Goal: Task Accomplishment & Management: Manage account settings

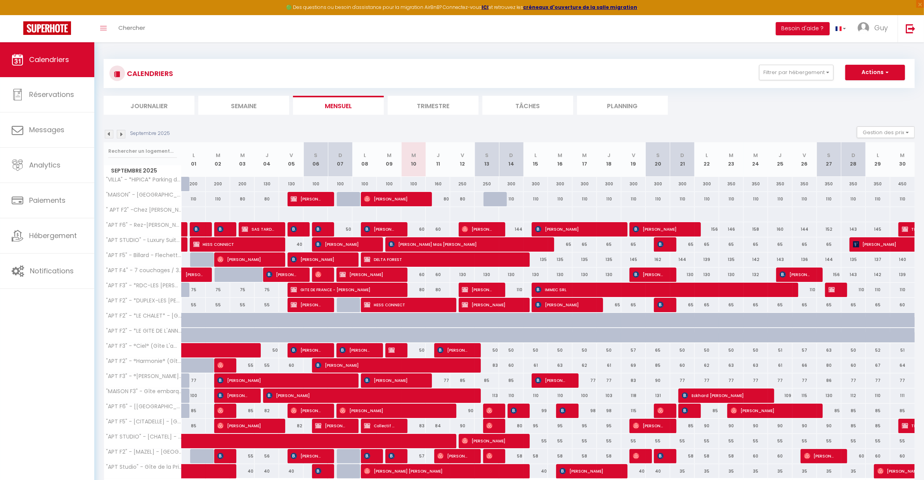
click at [106, 133] on img at bounding box center [109, 134] width 9 height 9
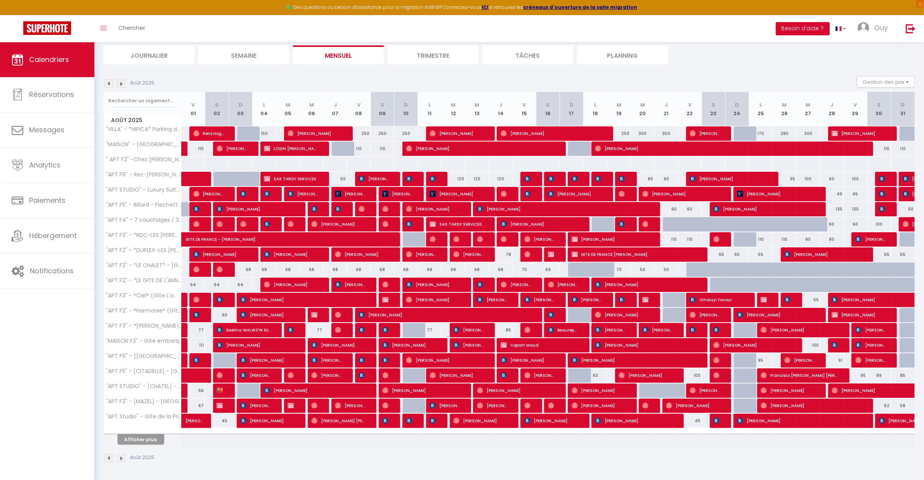
scroll to position [52, 0]
click at [148, 437] on button "Afficher plus" at bounding box center [141, 440] width 47 height 10
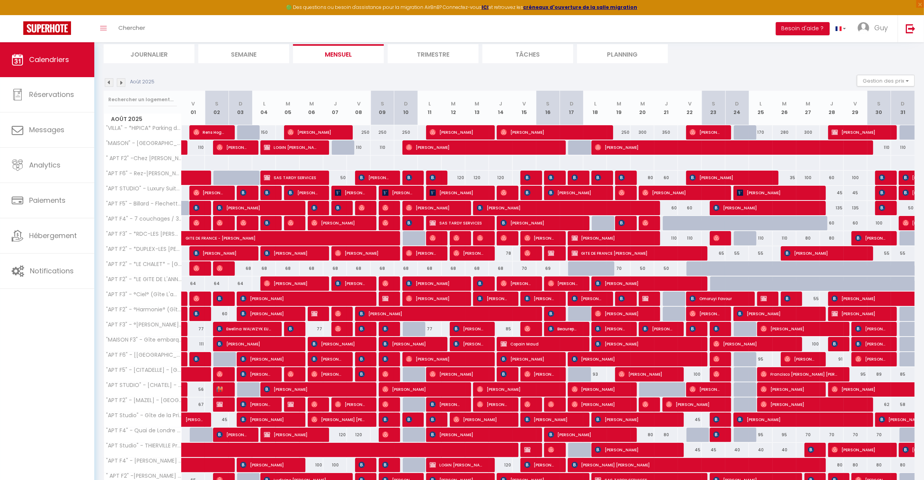
scroll to position [343, 0]
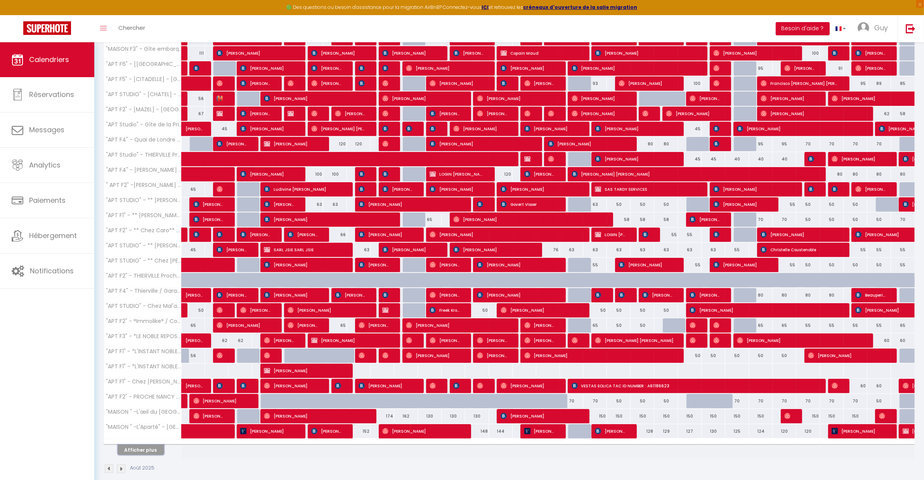
click at [149, 449] on button "Afficher plus" at bounding box center [141, 450] width 47 height 10
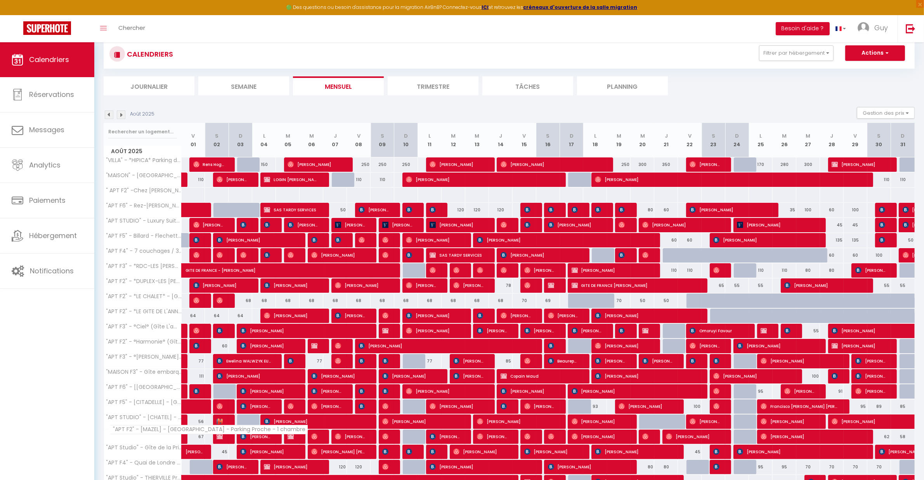
scroll to position [0, 0]
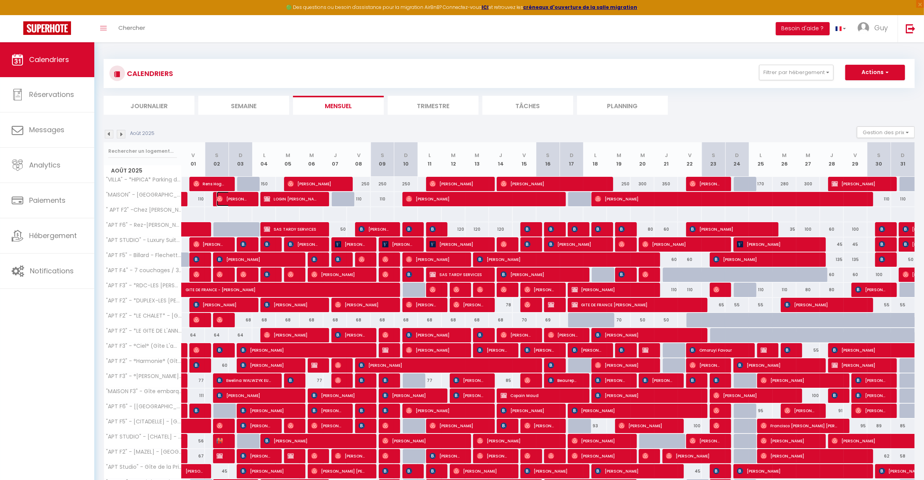
click at [241, 199] on span "[PERSON_NAME]" at bounding box center [232, 199] width 31 height 15
select select "OK"
select select "0"
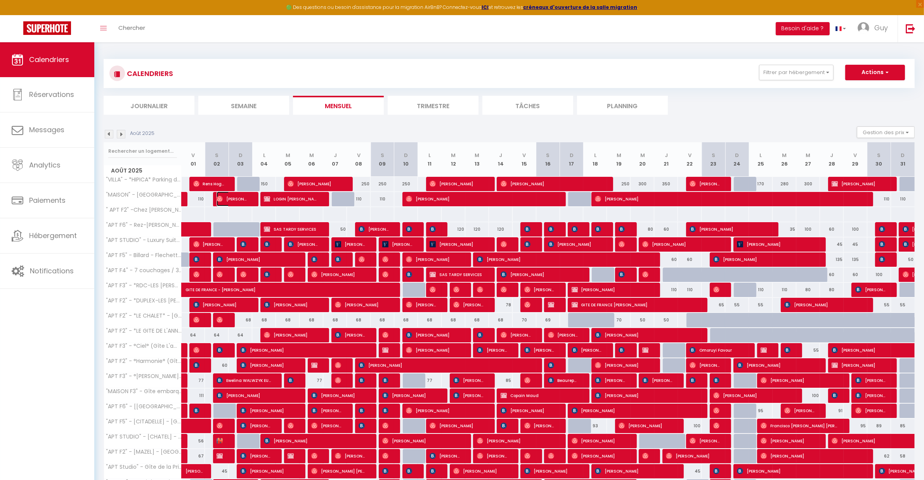
select select "1"
select select
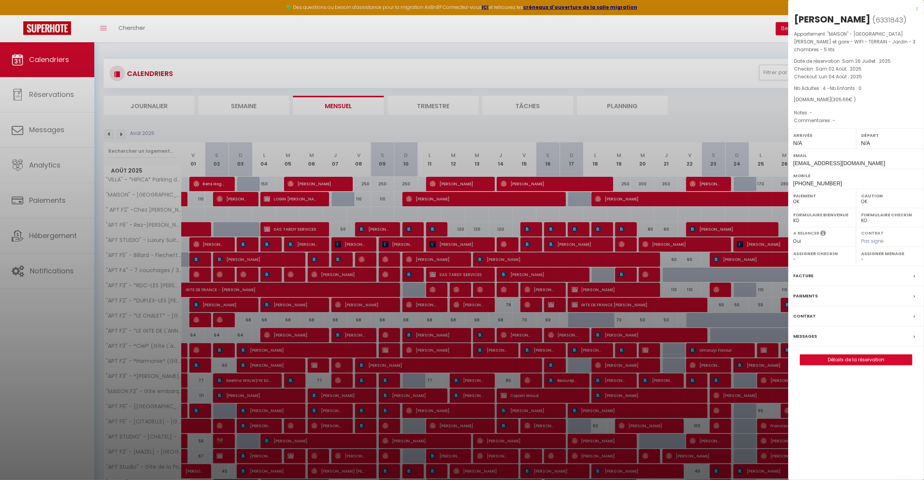
click at [310, 197] on div at bounding box center [462, 240] width 924 height 480
click at [305, 200] on div at bounding box center [462, 240] width 924 height 480
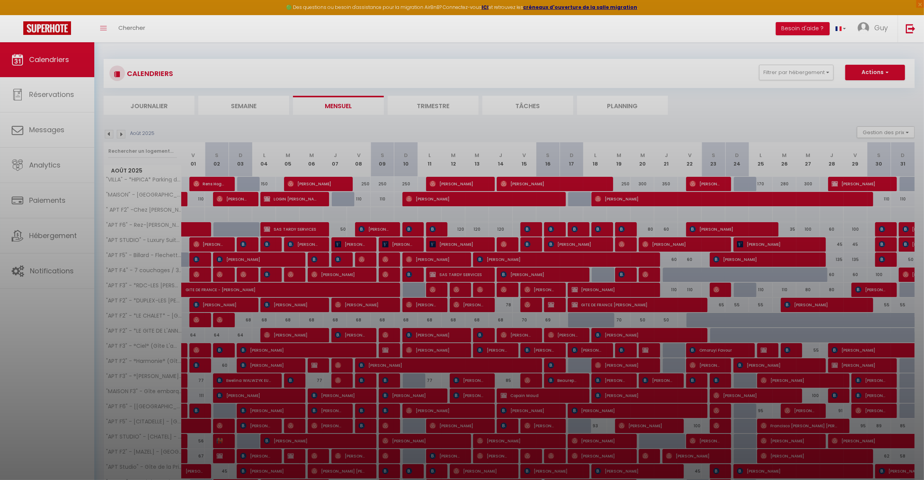
click at [303, 199] on div at bounding box center [462, 240] width 924 height 480
click at [312, 196] on div at bounding box center [462, 240] width 924 height 480
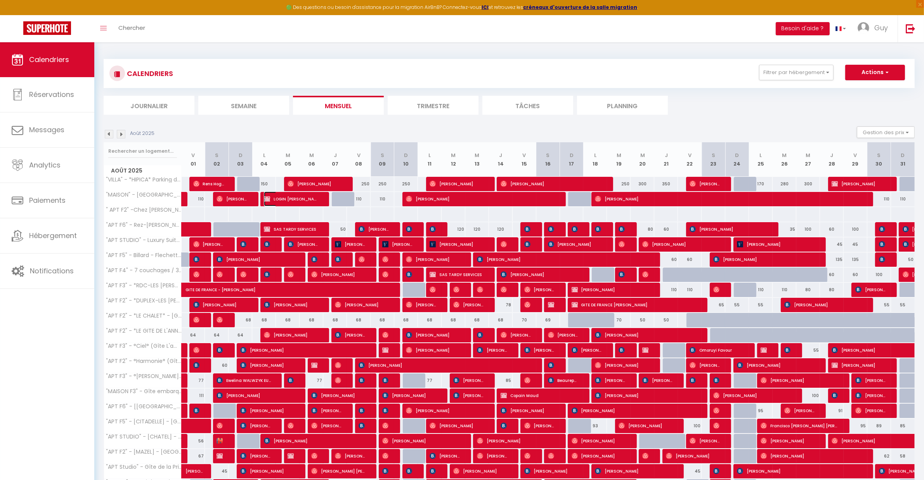
click at [290, 198] on span "LOGIN [PERSON_NAME]" at bounding box center [291, 199] width 55 height 15
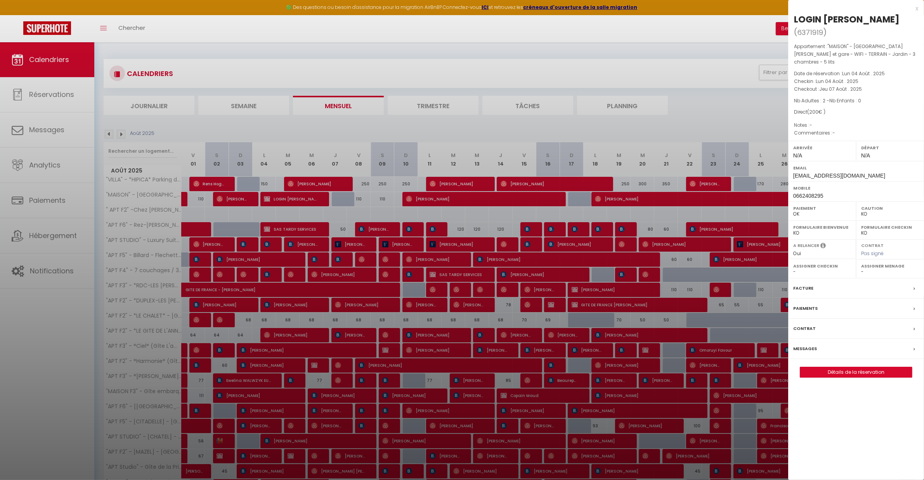
click at [418, 200] on div at bounding box center [462, 240] width 924 height 480
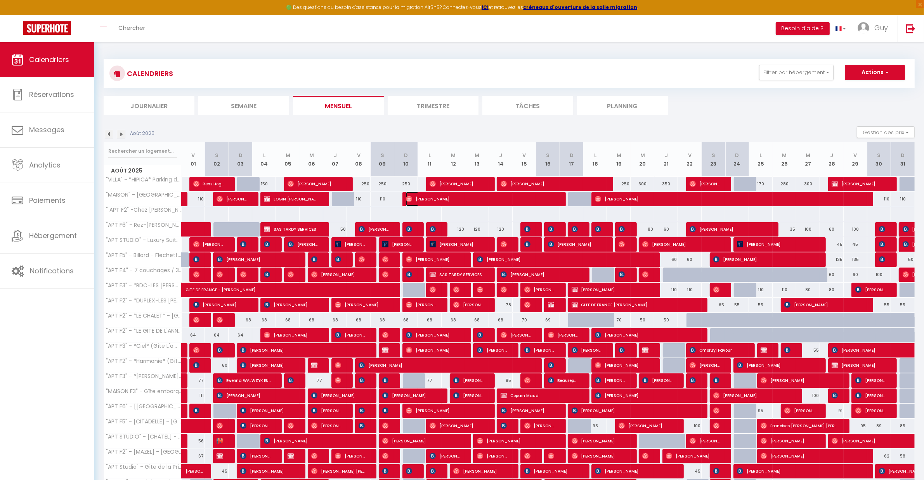
click at [430, 200] on span "[PERSON_NAME]" at bounding box center [481, 199] width 150 height 15
select select "OK"
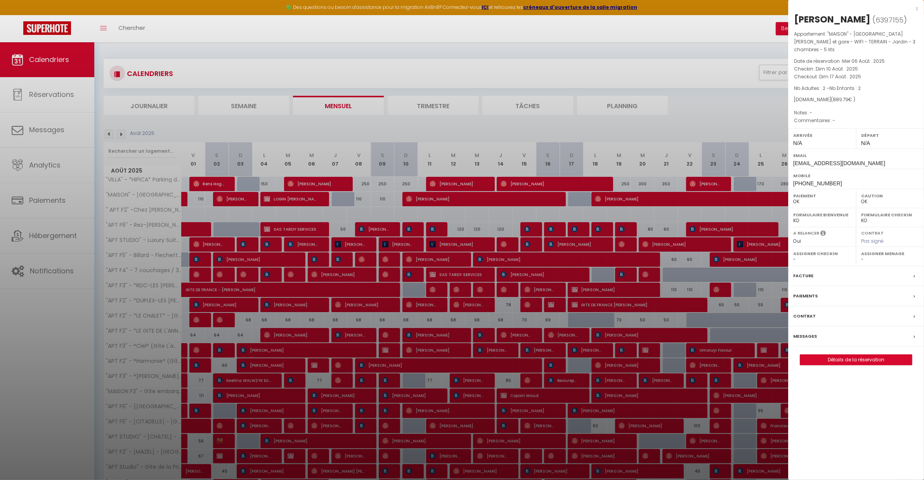
click at [643, 196] on div at bounding box center [462, 240] width 924 height 480
click at [642, 197] on div at bounding box center [462, 240] width 924 height 480
click at [645, 103] on div at bounding box center [462, 240] width 924 height 480
click at [705, 111] on div at bounding box center [462, 240] width 924 height 480
click at [919, 8] on div at bounding box center [462, 240] width 924 height 480
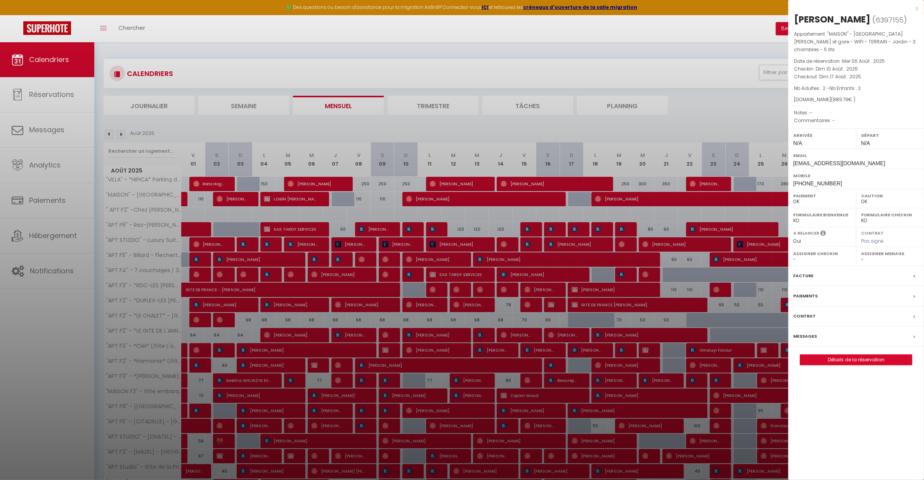
click at [916, 9] on div at bounding box center [462, 240] width 924 height 480
click at [709, 132] on div at bounding box center [462, 240] width 924 height 480
click at [663, 199] on div at bounding box center [462, 240] width 924 height 480
click at [638, 198] on div at bounding box center [462, 240] width 924 height 480
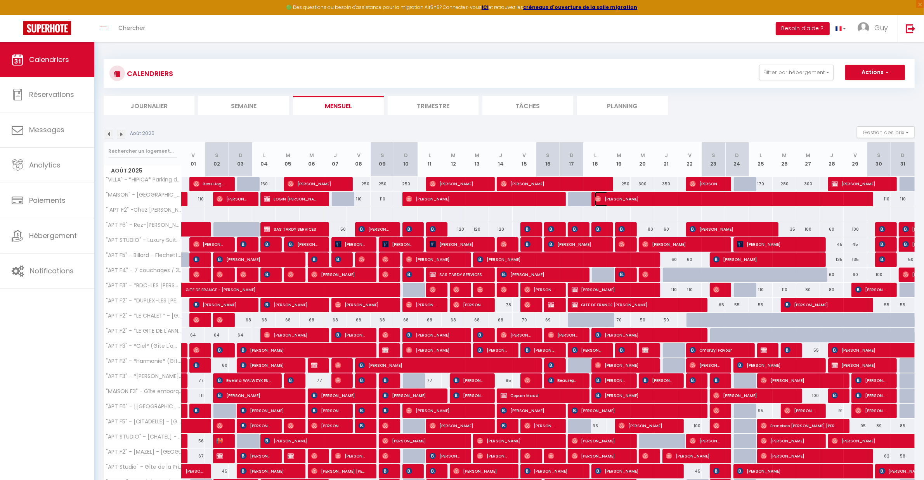
click at [631, 201] on span "[PERSON_NAME]" at bounding box center [729, 199] width 268 height 15
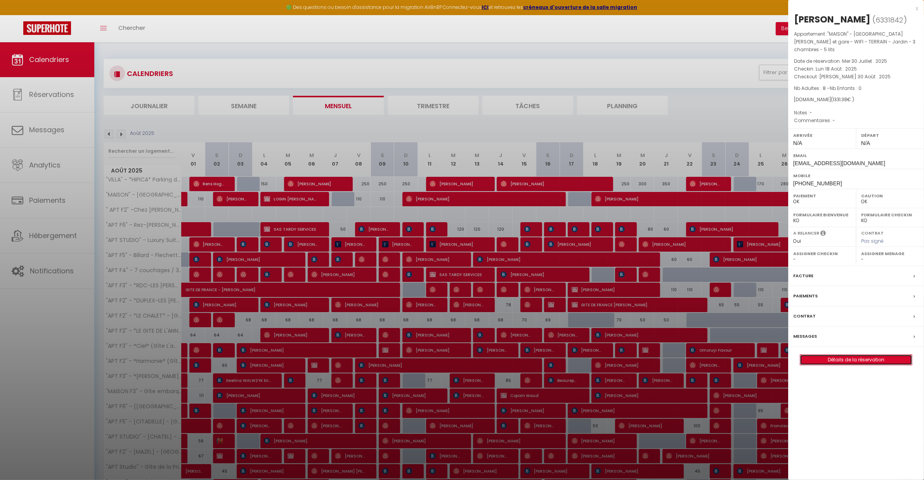
click at [851, 359] on link "Détails de la réservation" at bounding box center [856, 360] width 112 height 10
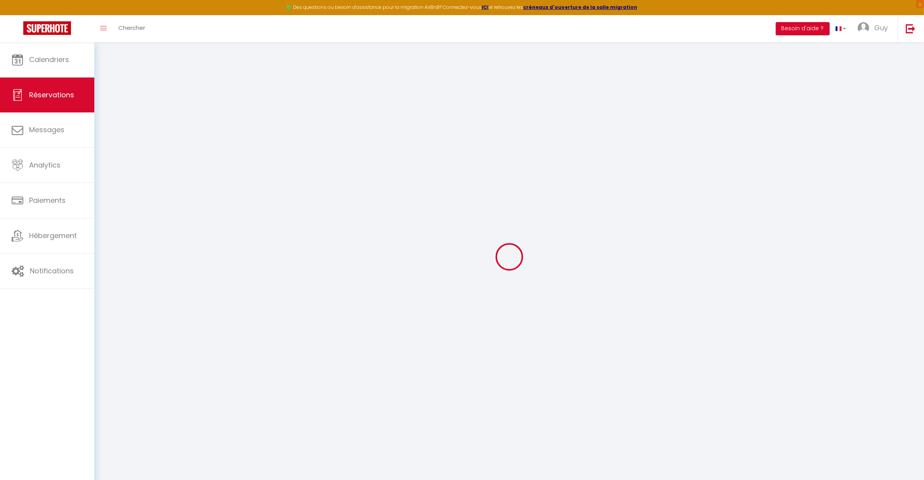
select select
select select "15"
checkbox input "false"
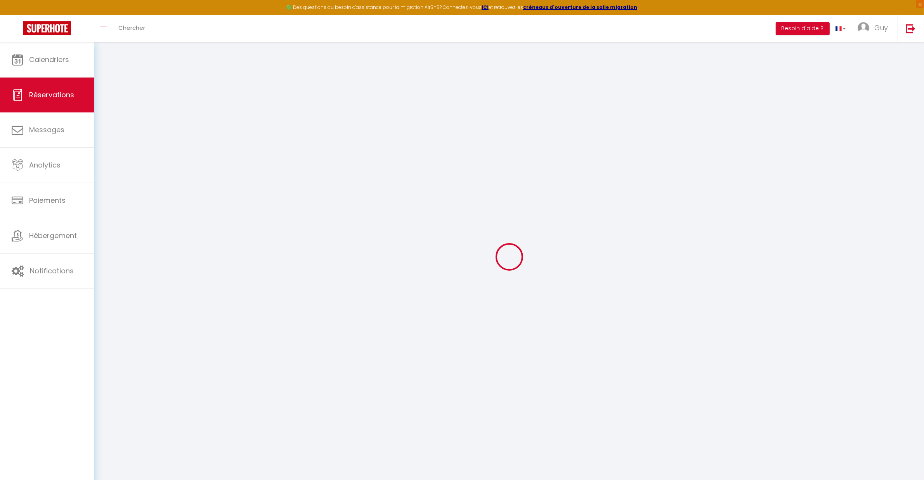
select select
checkbox input "false"
select select
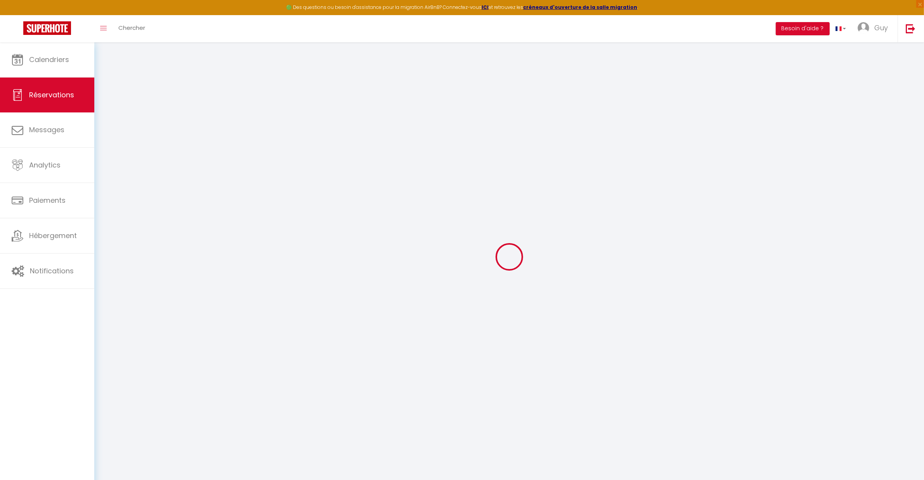
select select
checkbox input "false"
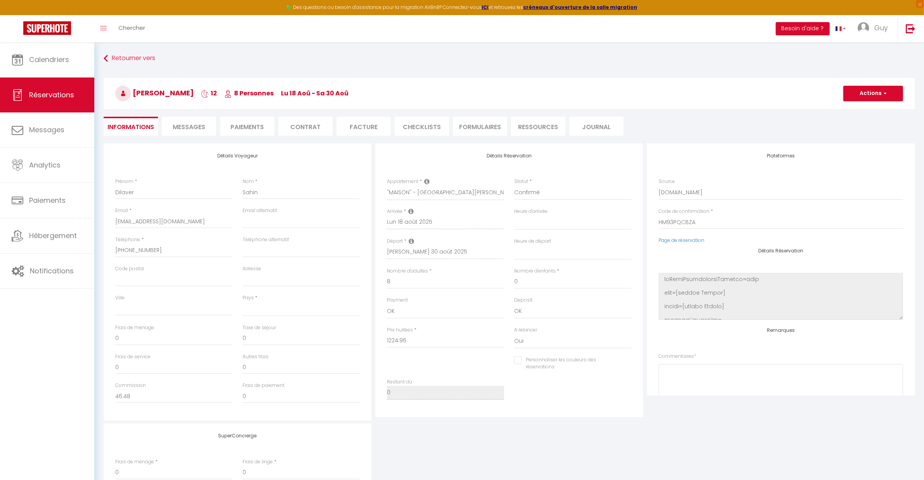
select select
type input "66"
type input "40.42"
select select
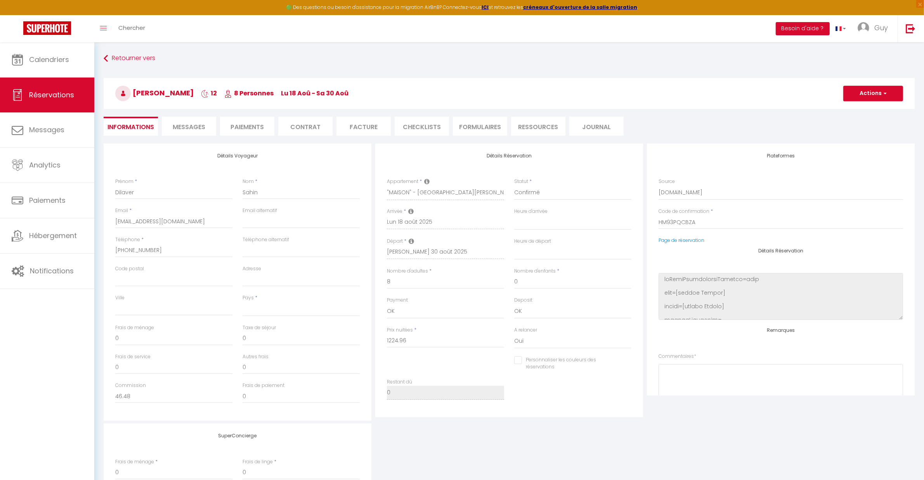
checkbox input "false"
select select
checkbox input "false"
select select
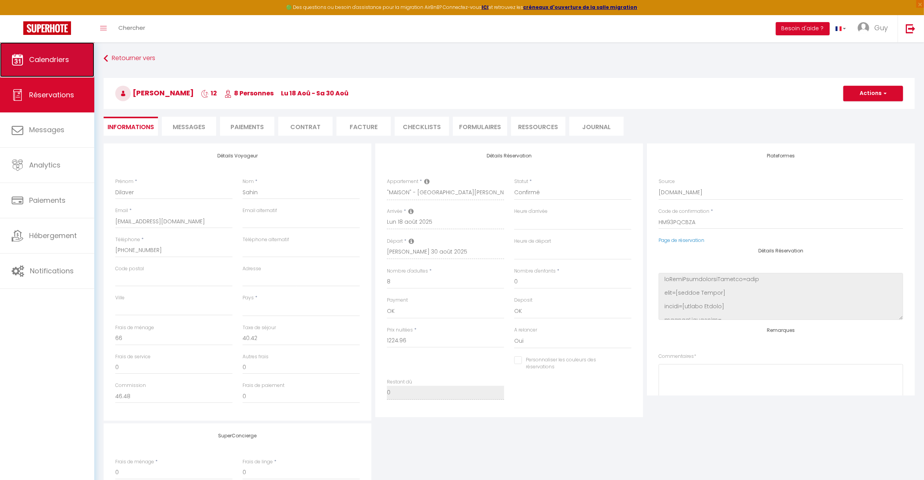
click at [50, 67] on link "Calendriers" at bounding box center [47, 59] width 94 height 35
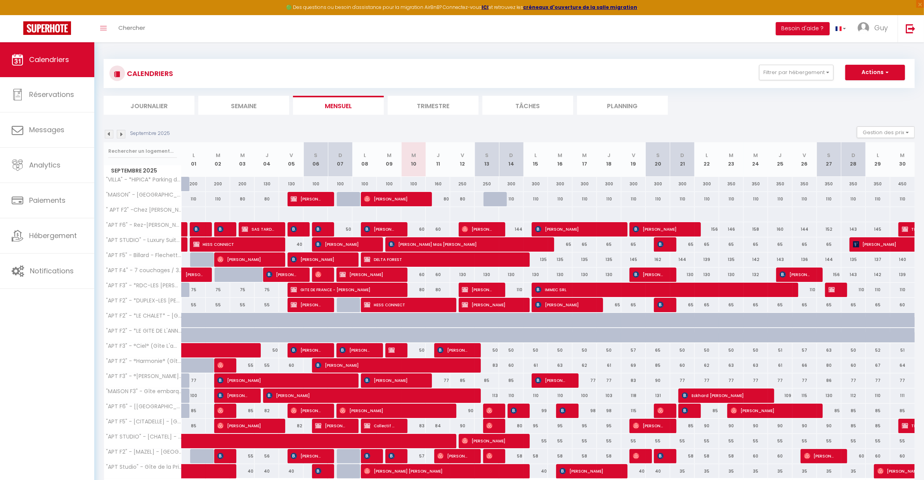
click at [107, 134] on img at bounding box center [109, 134] width 9 height 9
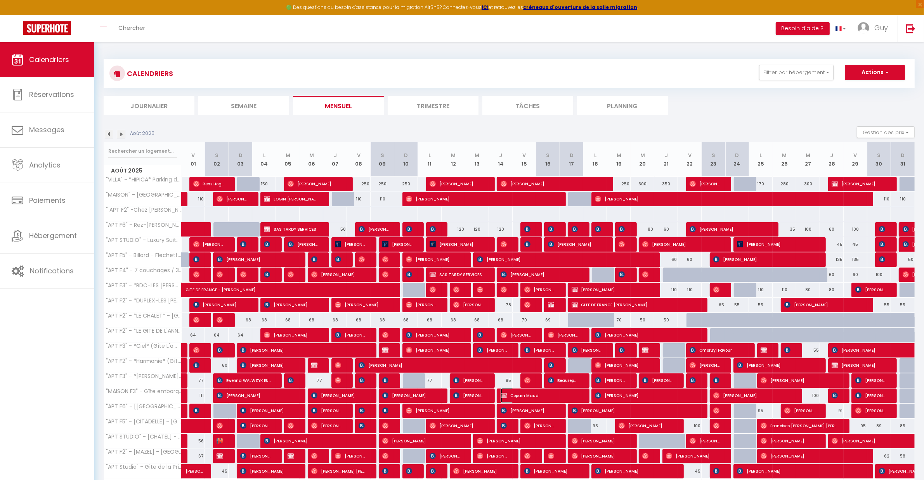
click at [530, 395] on span "Copain Maud" at bounding box center [540, 395] width 79 height 15
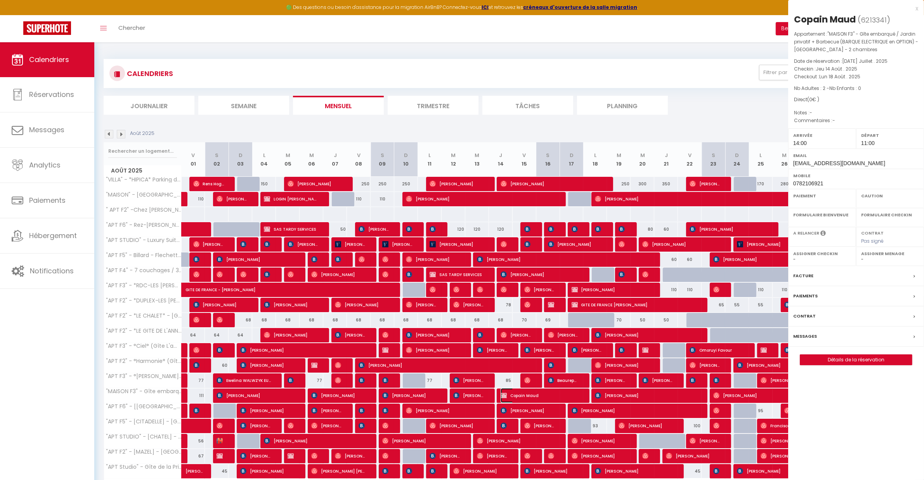
select select "OK"
select select "KO"
select select "0"
select select "1"
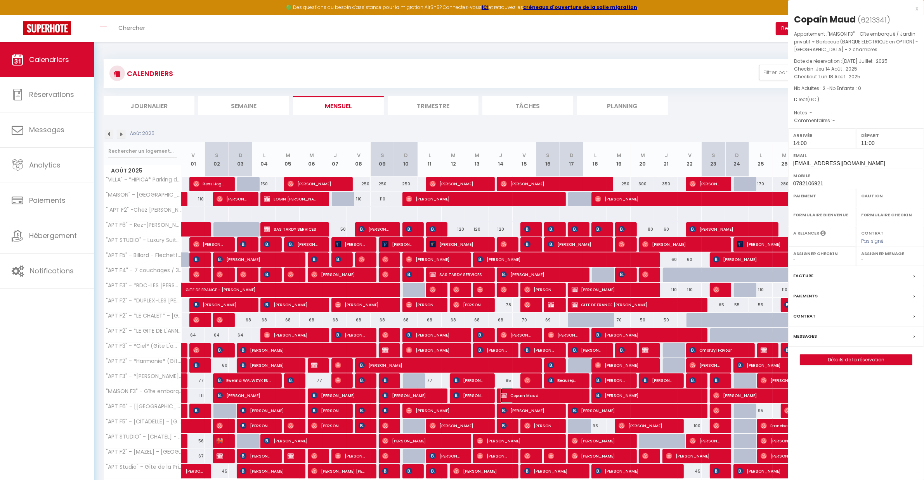
select select
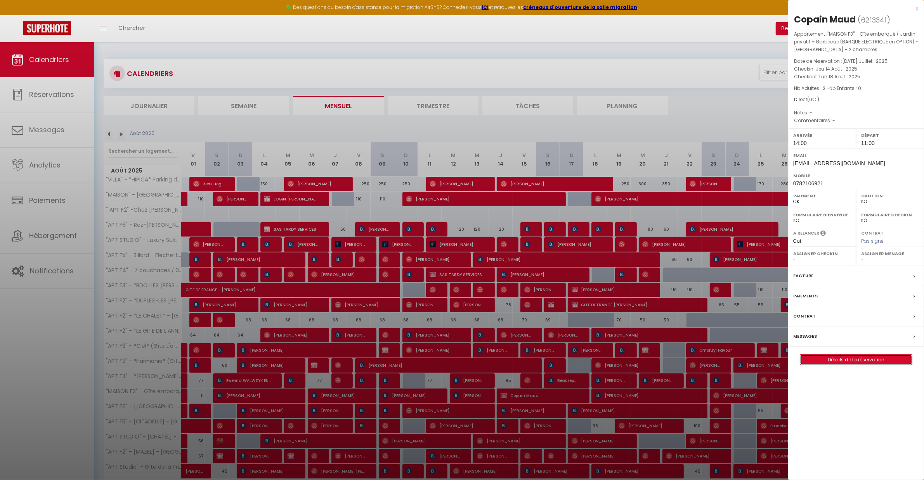
click at [825, 360] on link "Détails de la réservation" at bounding box center [856, 360] width 112 height 10
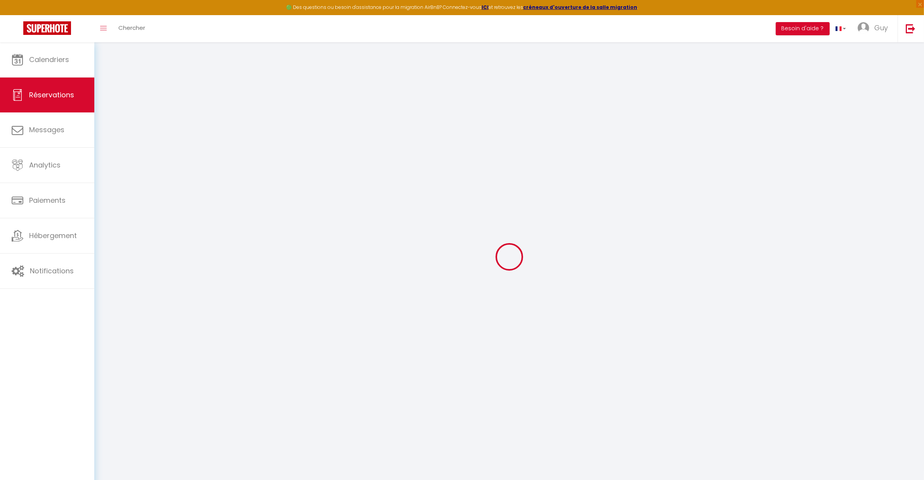
select select
checkbox input "false"
select index
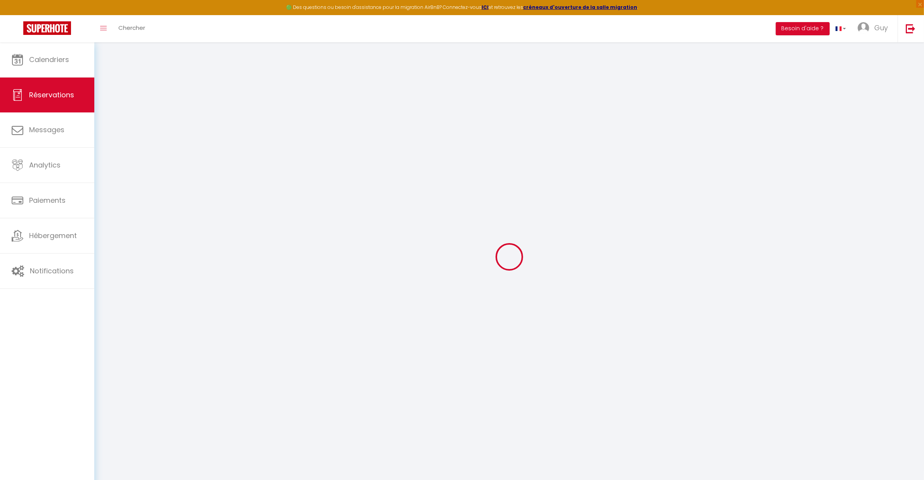
select index
select select
checkbox input "false"
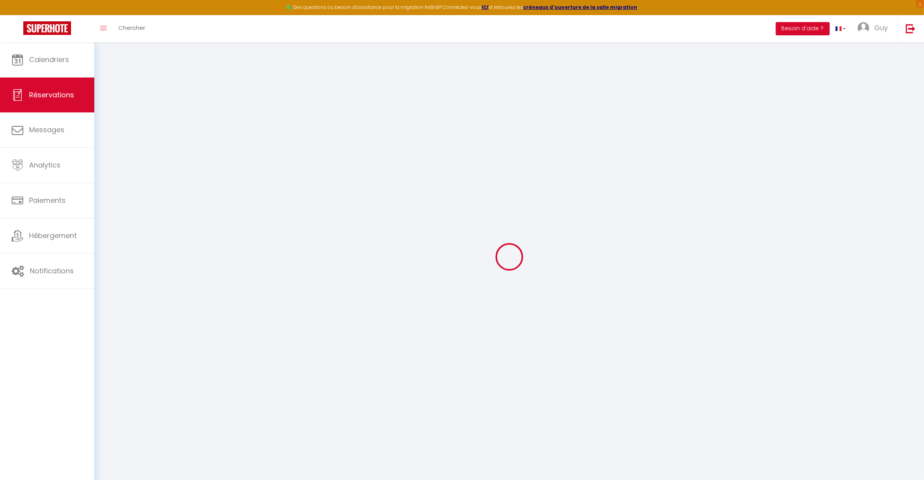
select index
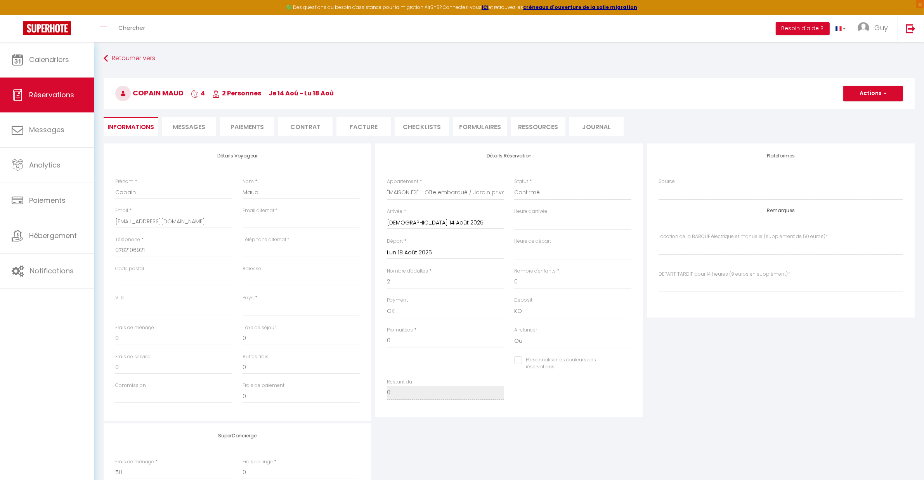
select select
checkbox input "false"
select index
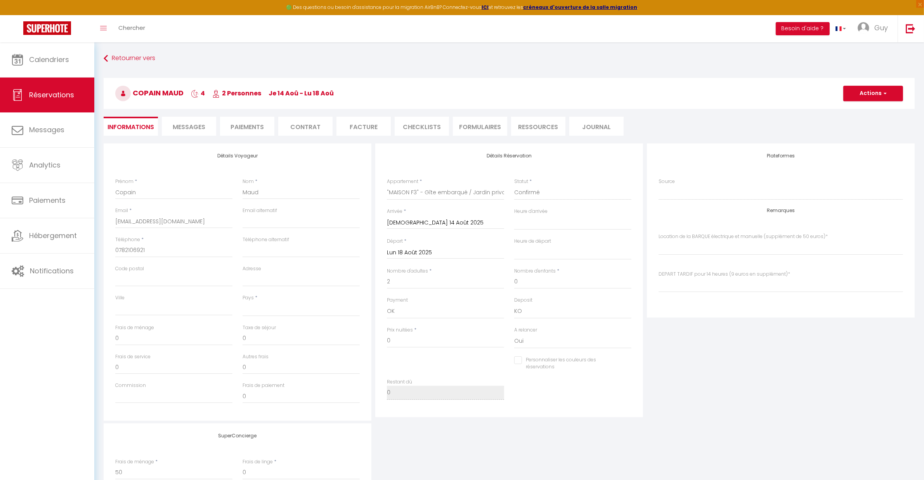
select index
select select
checkbox input "false"
select index
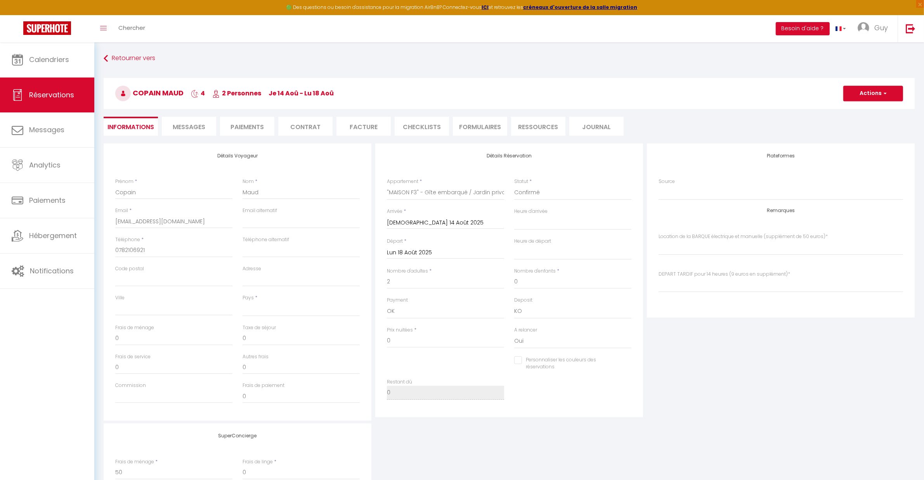
select select "14:00"
select select "11:00"
click at [860, 94] on button "Actions" at bounding box center [873, 94] width 60 height 16
click at [852, 128] on link "Supprimer" at bounding box center [865, 131] width 61 height 10
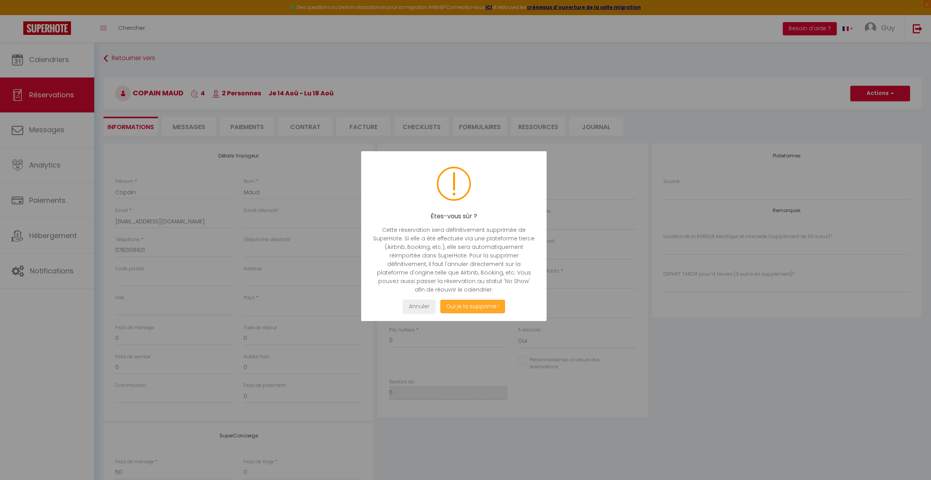
click at [464, 304] on button "Oui je la supprime !" at bounding box center [472, 307] width 65 height 14
select select "not_cancelled"
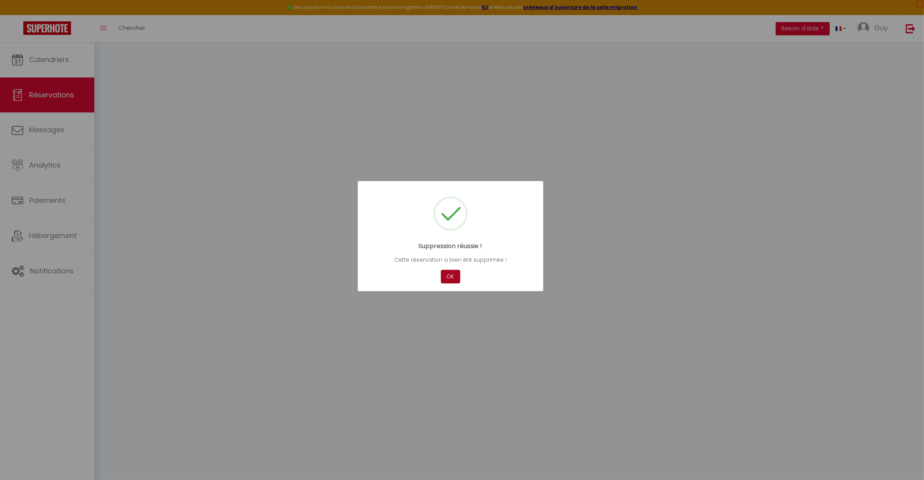
click at [444, 277] on button "OK" at bounding box center [450, 277] width 19 height 14
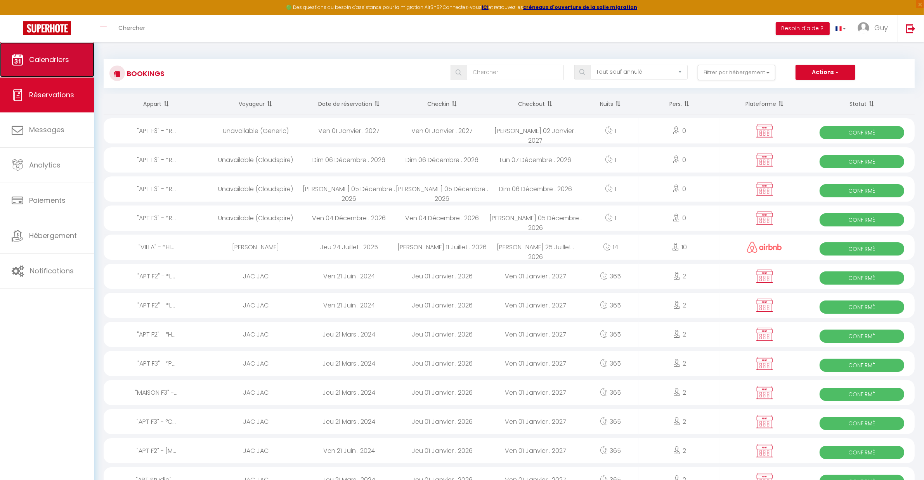
click at [59, 65] on link "Calendriers" at bounding box center [47, 59] width 94 height 35
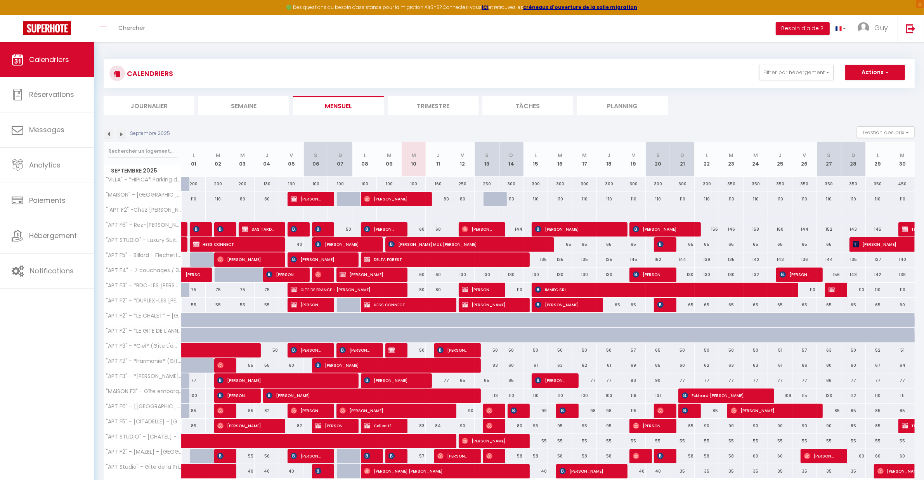
click at [109, 131] on img at bounding box center [109, 134] width 9 height 9
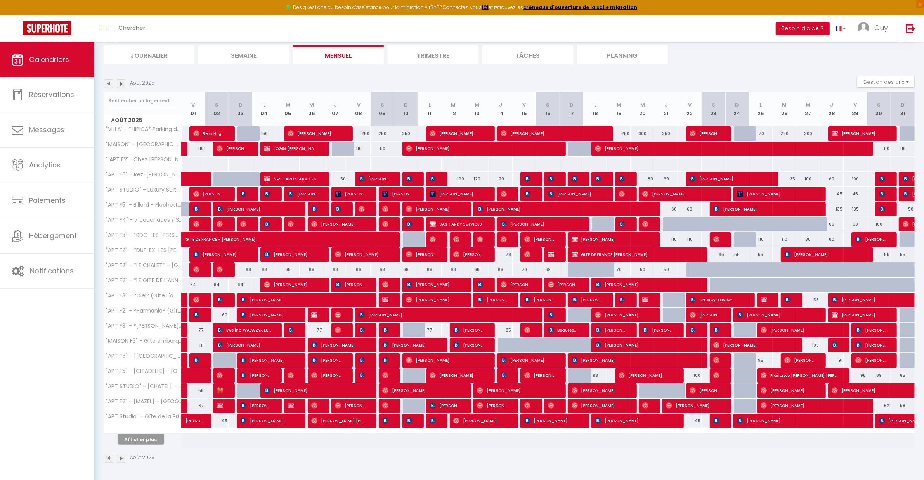
scroll to position [52, 0]
click at [155, 441] on button "Afficher plus" at bounding box center [141, 440] width 47 height 10
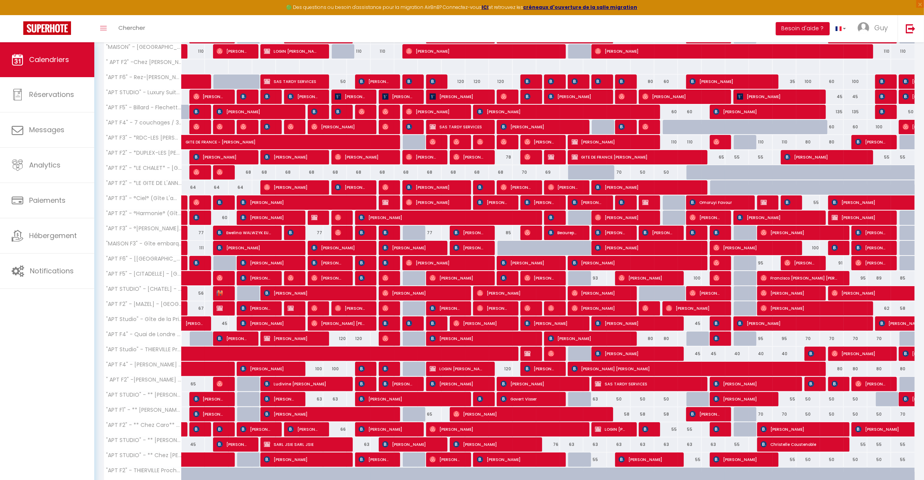
scroll to position [149, 0]
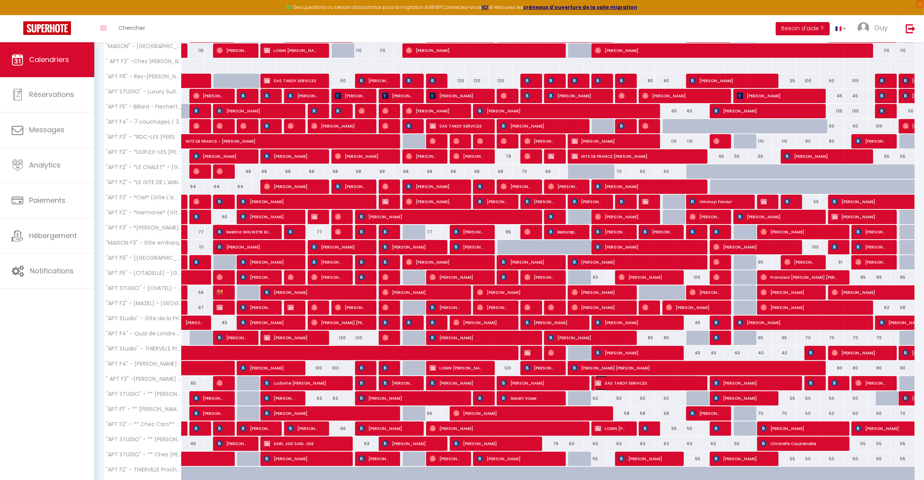
click at [612, 385] on span "SAS TARDY SERVICES" at bounding box center [646, 383] width 102 height 15
select select "OK"
select select "KO"
select select "0"
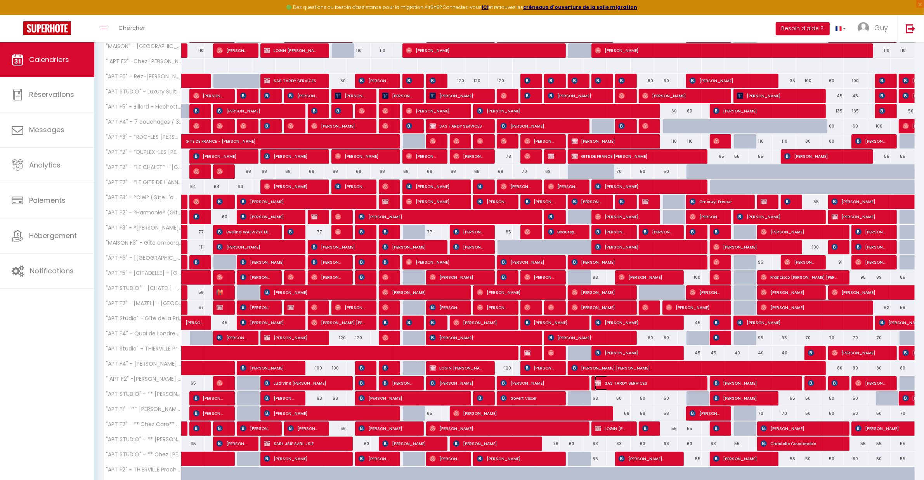
select select "1"
select select
